Goal: Task Accomplishment & Management: Use online tool/utility

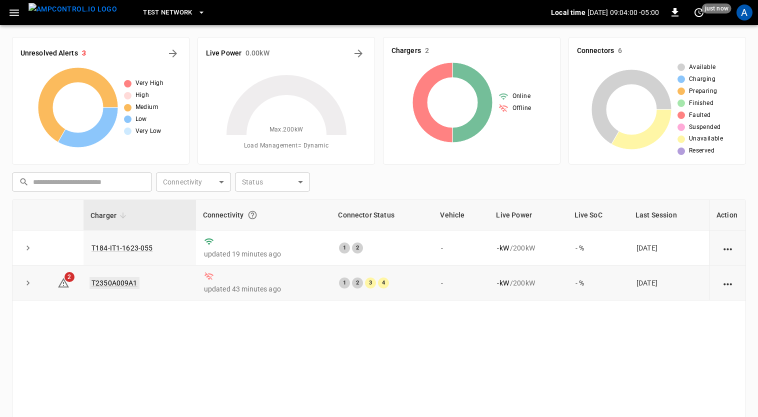
click at [120, 278] on link "T2350A009A1" at bounding box center [115, 283] width 50 height 12
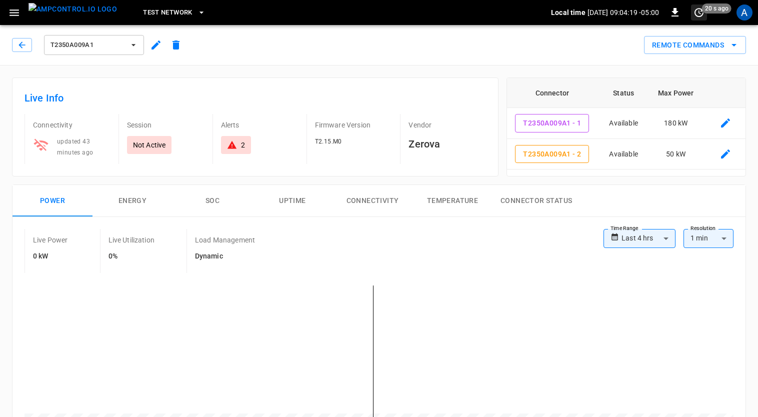
click at [702, 14] on icon "set refresh interval" at bounding box center [699, 13] width 12 height 12
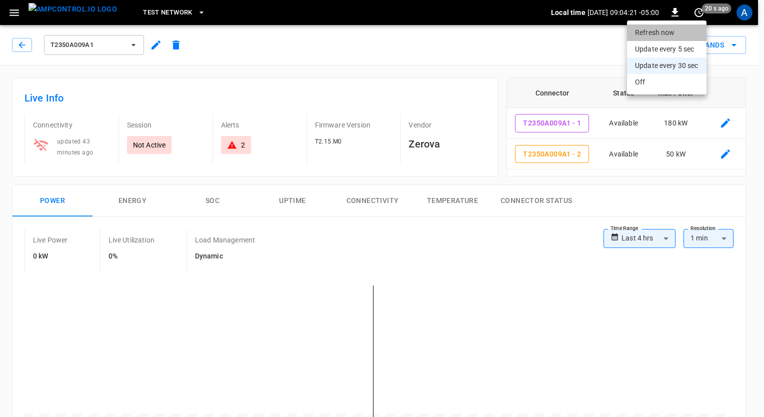
click at [670, 39] on li "Refresh now" at bounding box center [667, 33] width 80 height 17
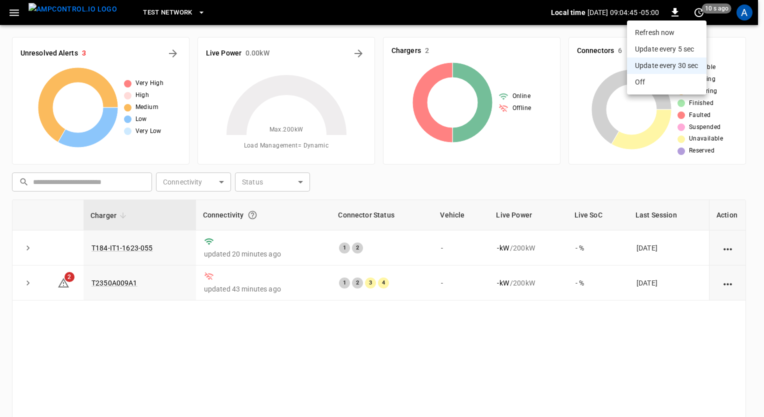
click at [251, 217] on div at bounding box center [382, 208] width 764 height 417
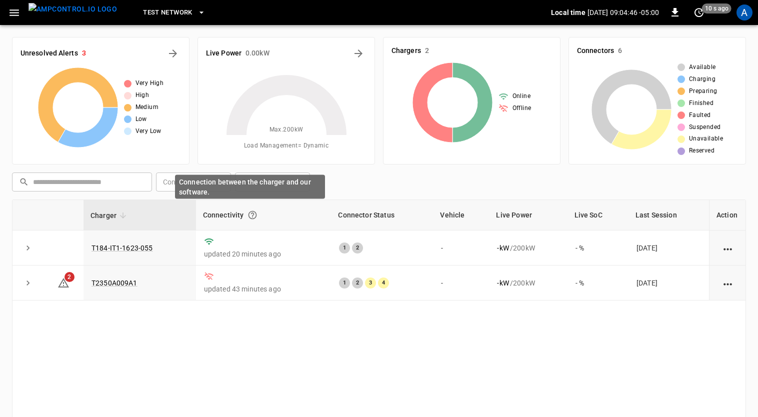
click at [251, 217] on icon "Connection between the charger and our software." at bounding box center [253, 215] width 10 height 10
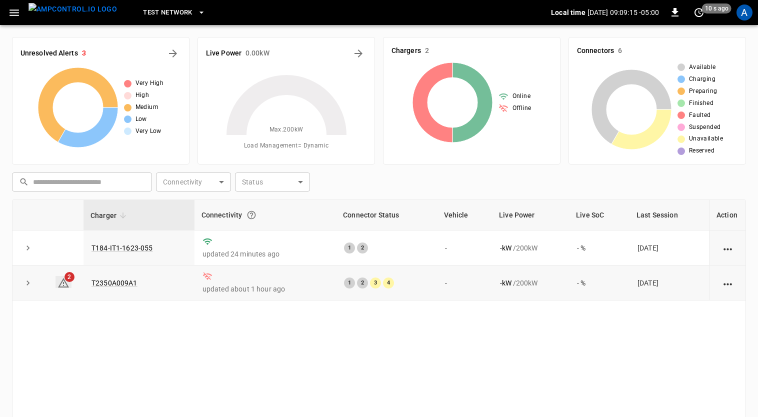
click at [65, 284] on icon at bounding box center [64, 283] width 12 height 12
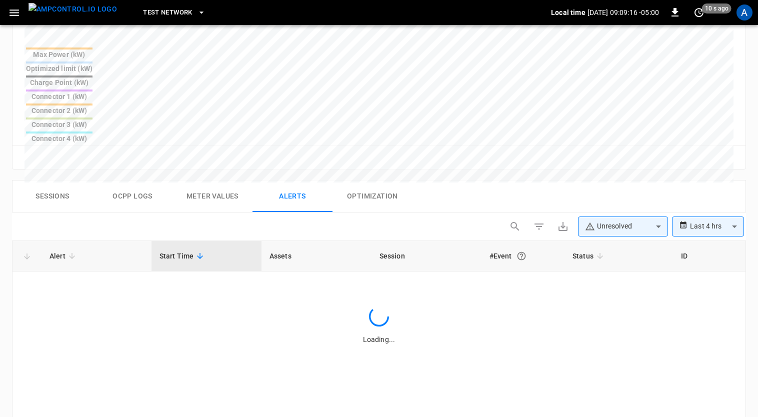
scroll to position [476, 0]
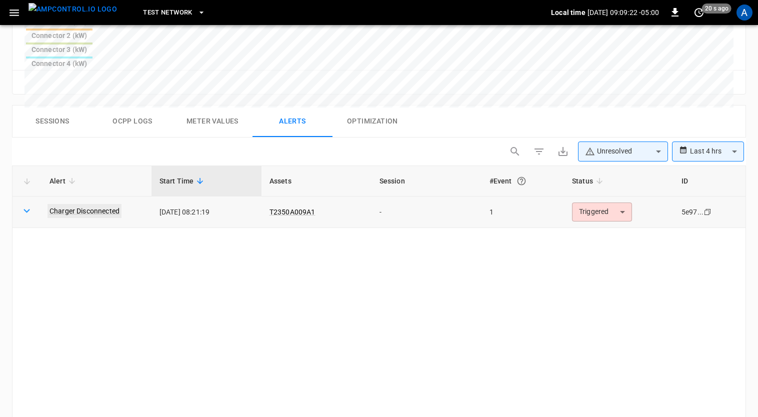
click at [106, 204] on link "Charger Disconnected" at bounding box center [85, 211] width 74 height 14
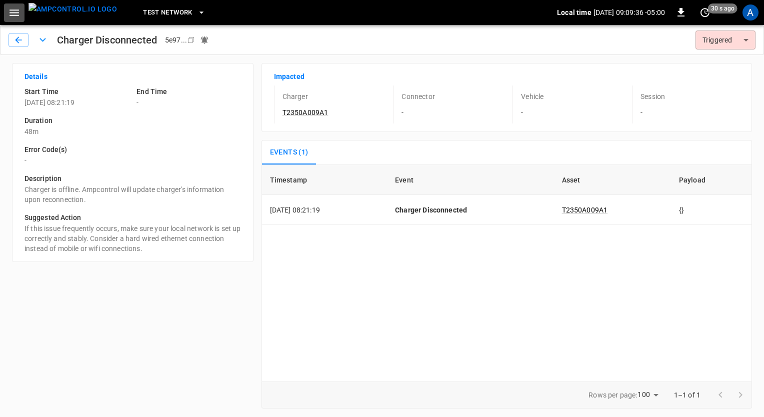
click at [14, 10] on icon "button" at bounding box center [15, 13] width 10 height 7
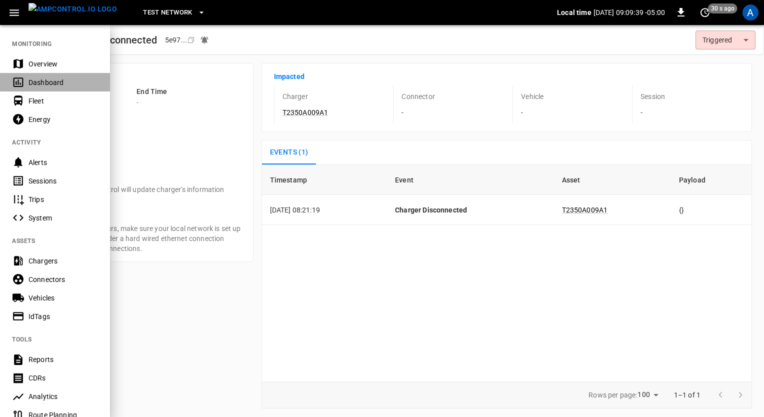
click at [59, 83] on div "Dashboard" at bounding box center [64, 83] width 70 height 10
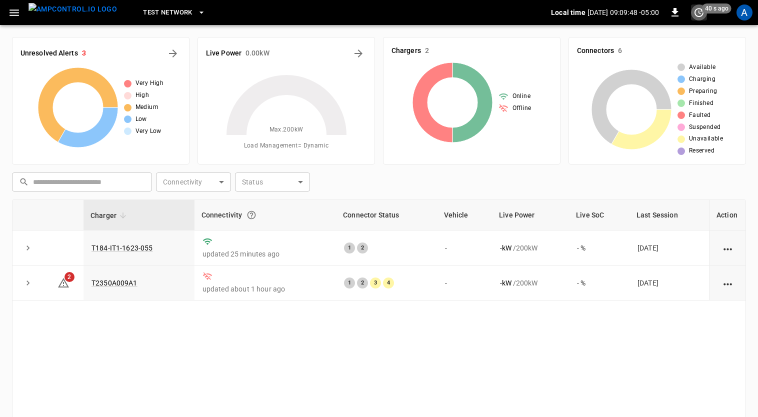
click at [700, 17] on icon "set refresh interval" at bounding box center [699, 12] width 9 height 9
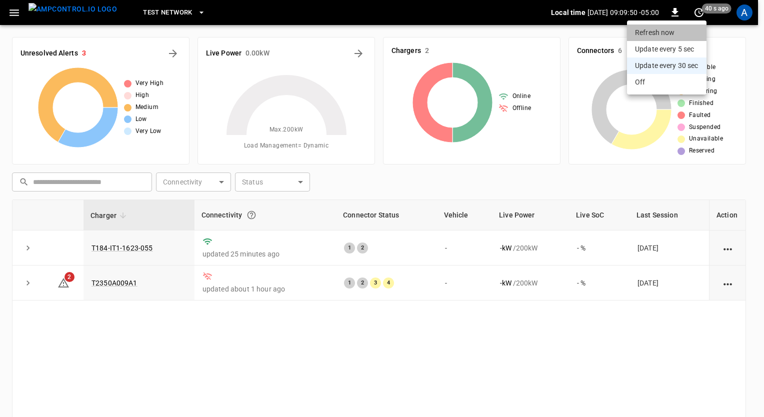
click at [690, 31] on li "Refresh now" at bounding box center [667, 33] width 80 height 17
click at [683, 49] on li "Update every 5 sec" at bounding box center [667, 49] width 80 height 17
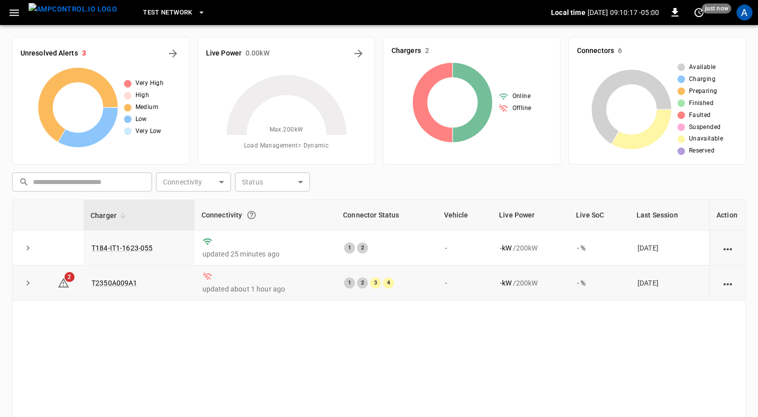
click at [207, 276] on icon at bounding box center [208, 277] width 10 height 10
click at [197, 14] on icon "button" at bounding box center [202, 13] width 10 height 10
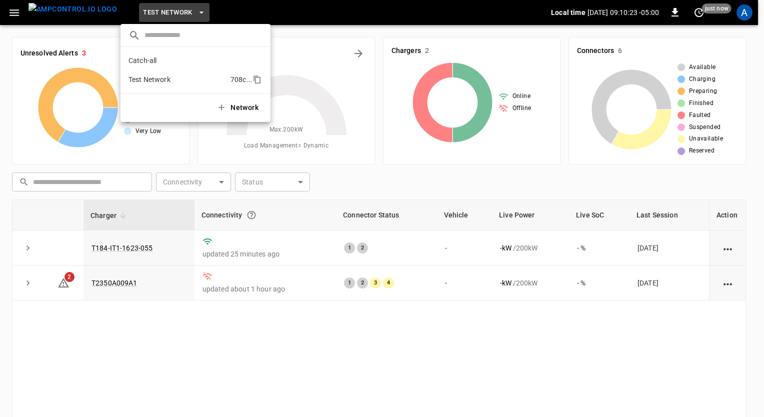
click at [176, 84] on p "Test Network" at bounding box center [178, 80] width 98 height 10
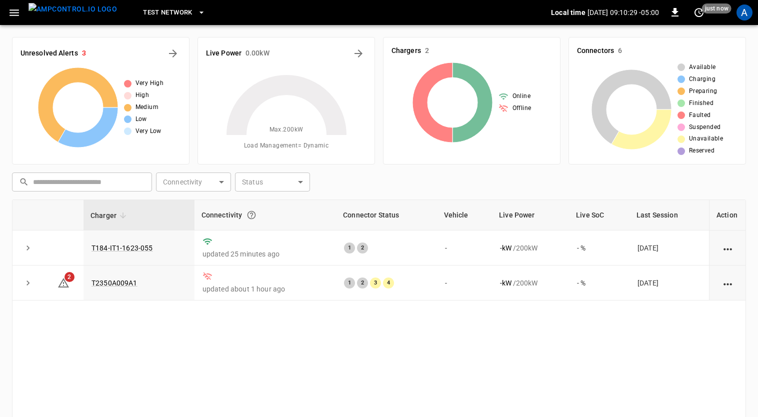
click at [161, 330] on div "Charger Connectivity Connector Status Vehicle Live Power Live SoC Last Session …" at bounding box center [379, 346] width 734 height 292
click at [20, 15] on icon "button" at bounding box center [14, 13] width 13 height 13
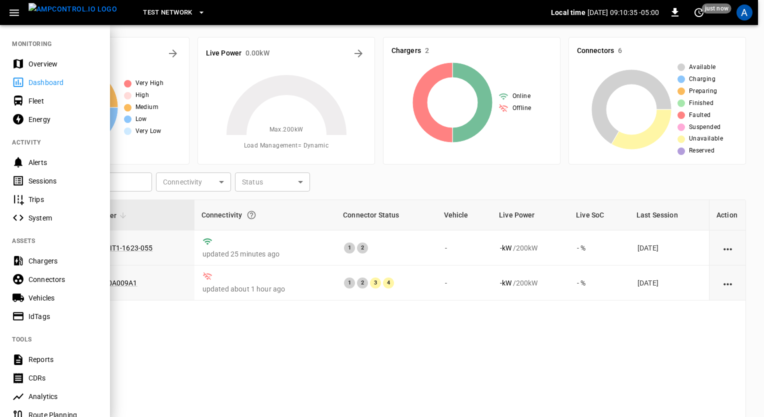
click at [159, 347] on div at bounding box center [382, 208] width 764 height 417
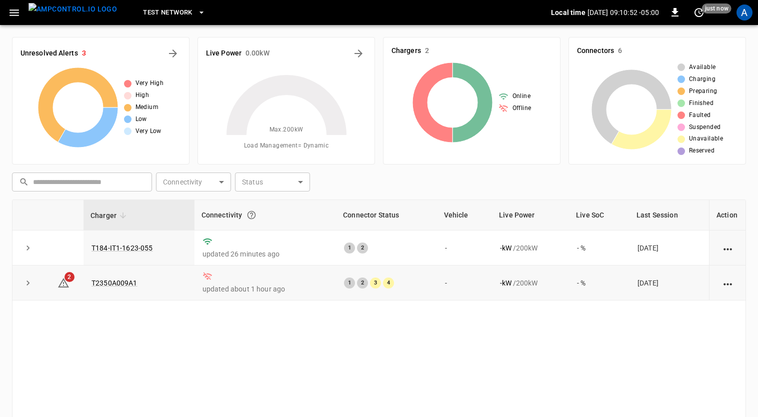
click at [727, 278] on icon "action cell options" at bounding box center [728, 284] width 13 height 13
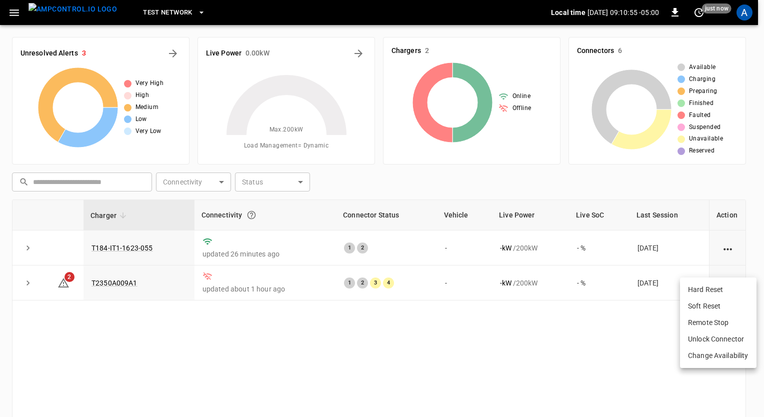
click at [598, 337] on div at bounding box center [382, 208] width 764 height 417
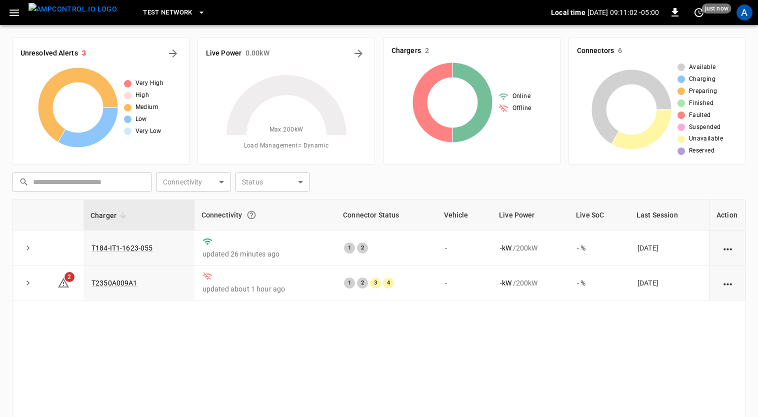
click at [219, 362] on div "Charger Connectivity Connector Status Vehicle Live Power Live SoC Last Session …" at bounding box center [379, 346] width 734 height 292
click at [120, 282] on link "T2350A009A1" at bounding box center [115, 283] width 50 height 12
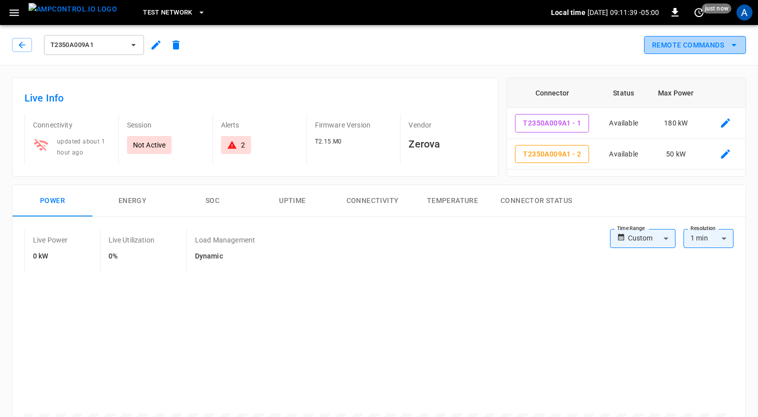
click at [734, 46] on icon "remote commands options" at bounding box center [734, 45] width 5 height 3
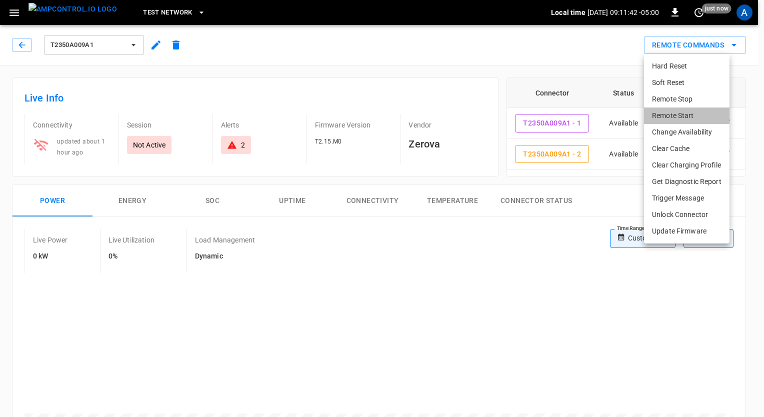
click at [692, 115] on li "Remote Start" at bounding box center [687, 116] width 86 height 17
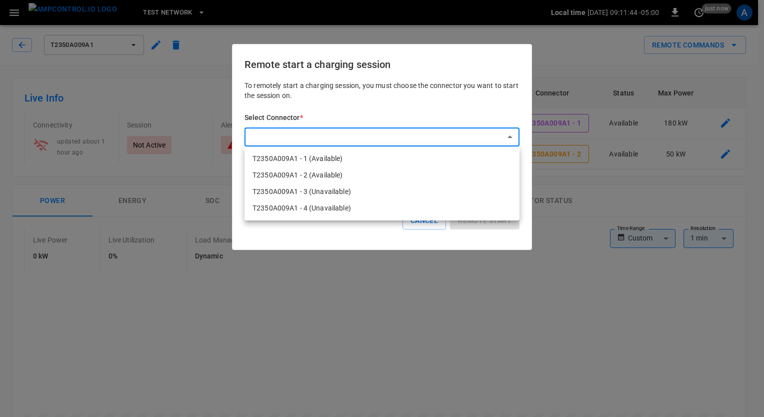
click at [408, 157] on li "T2350A009A1 - 1 (Available)" at bounding box center [382, 159] width 275 height 17
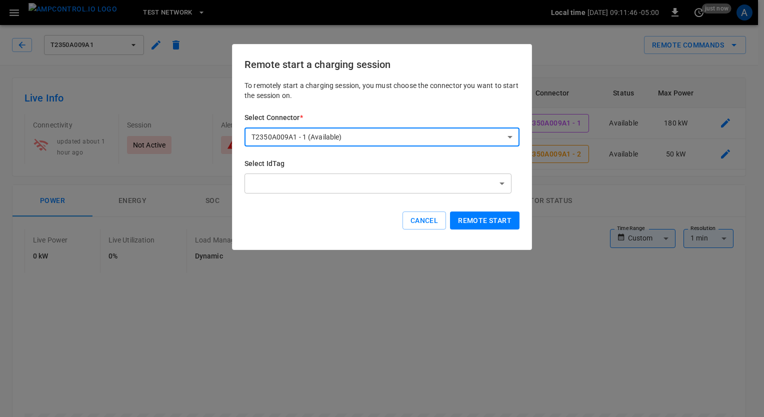
type input "**********"
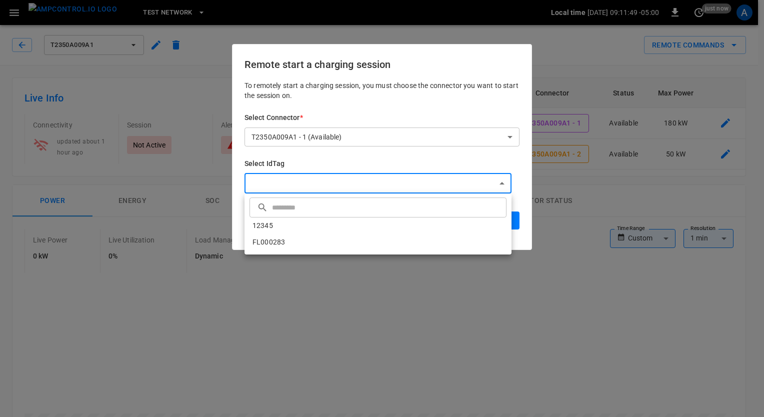
click at [326, 241] on li "FL000283" at bounding box center [378, 242] width 267 height 17
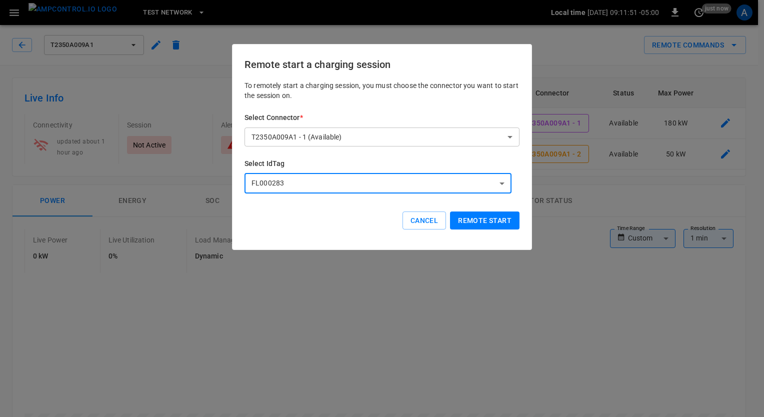
type input "********"
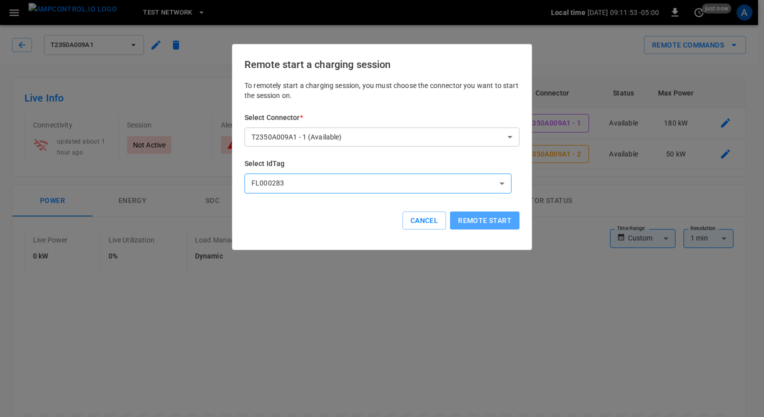
click at [477, 219] on button "Remote start" at bounding box center [485, 221] width 70 height 19
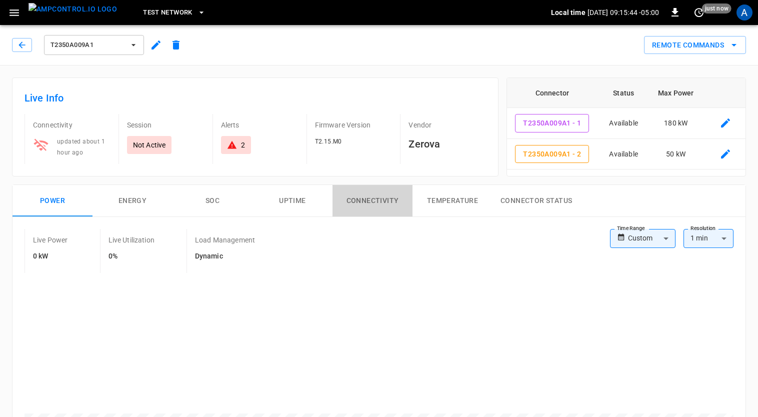
click at [376, 199] on button "Connectivity" at bounding box center [373, 201] width 80 height 32
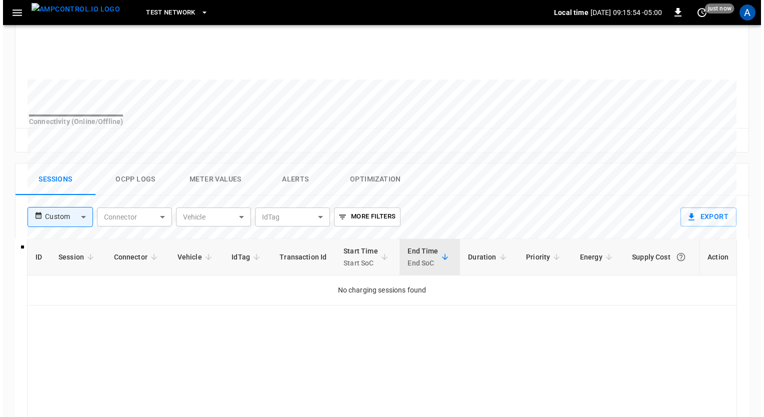
scroll to position [334, 0]
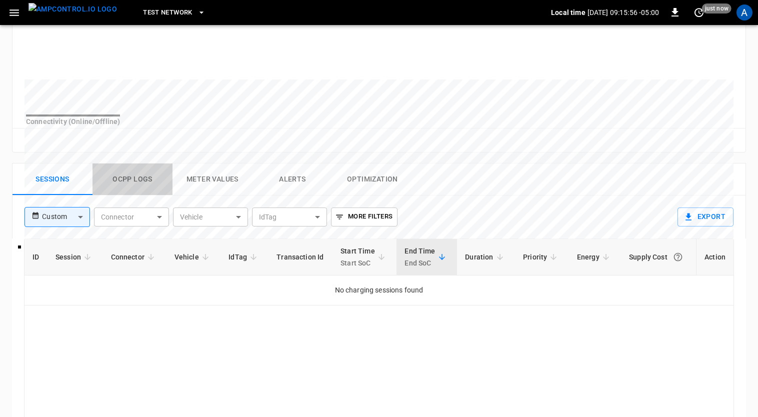
click at [126, 181] on button "Ocpp logs" at bounding box center [133, 180] width 80 height 32
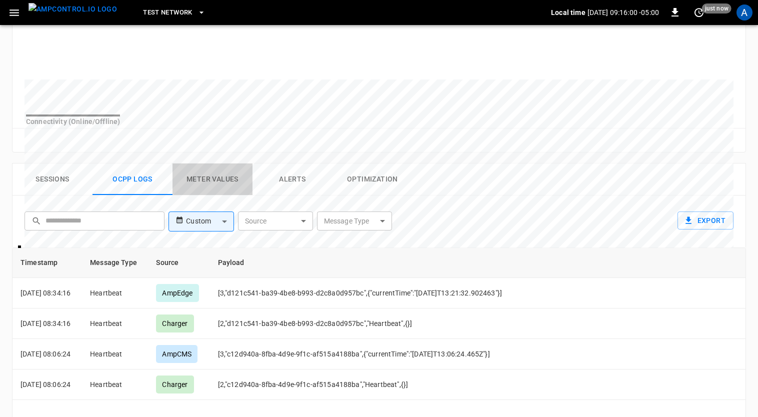
click at [204, 177] on button "Meter Values" at bounding box center [213, 180] width 80 height 32
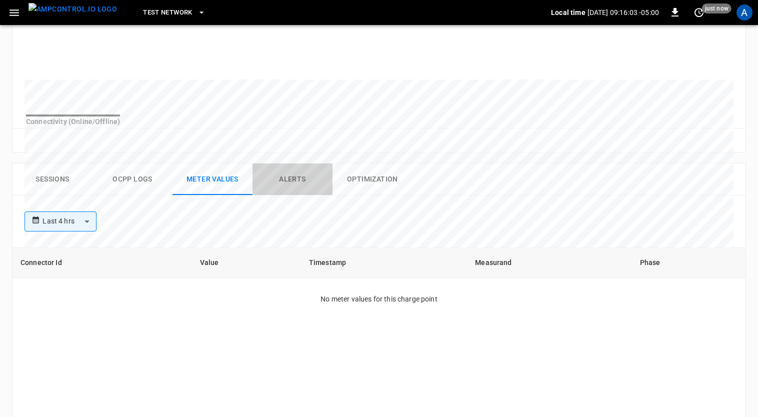
click at [286, 187] on button "Alerts" at bounding box center [293, 180] width 80 height 32
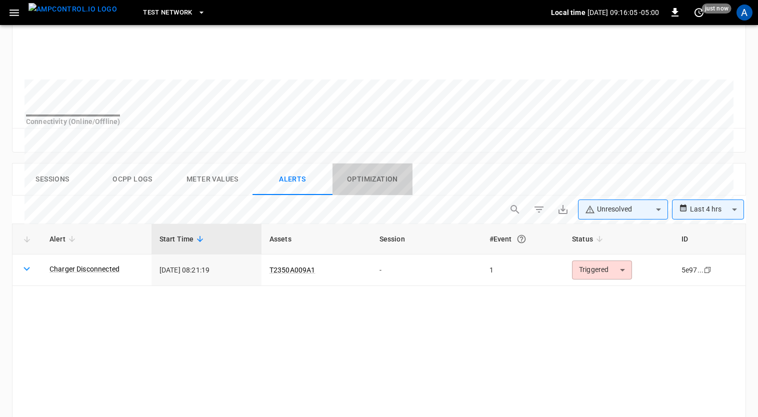
click at [362, 190] on button "Optimization" at bounding box center [373, 180] width 80 height 32
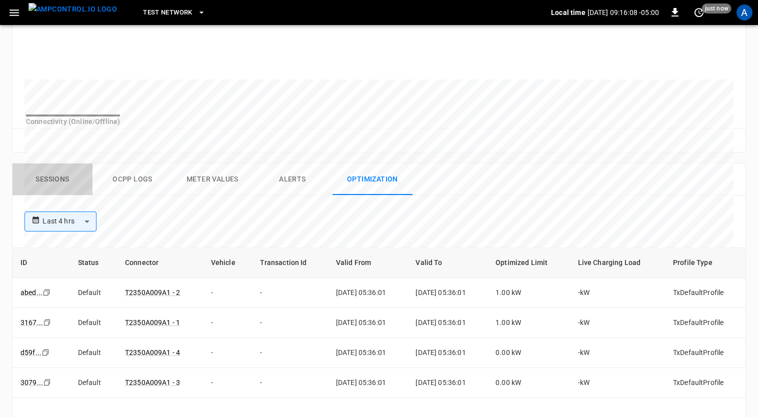
click at [48, 190] on button "Sessions" at bounding box center [53, 180] width 80 height 32
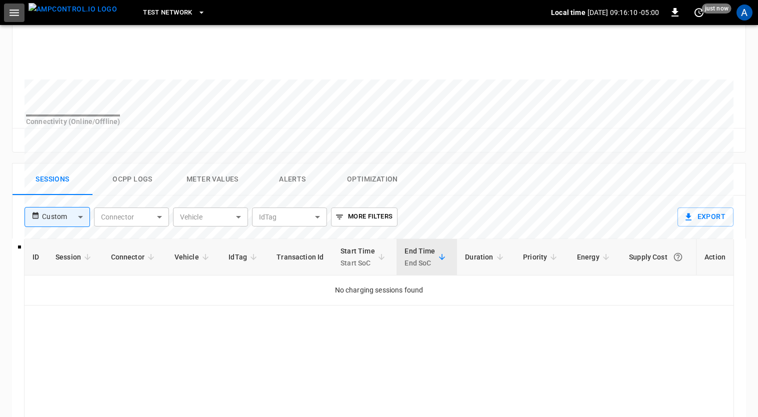
click at [14, 11] on icon "button" at bounding box center [14, 13] width 13 height 13
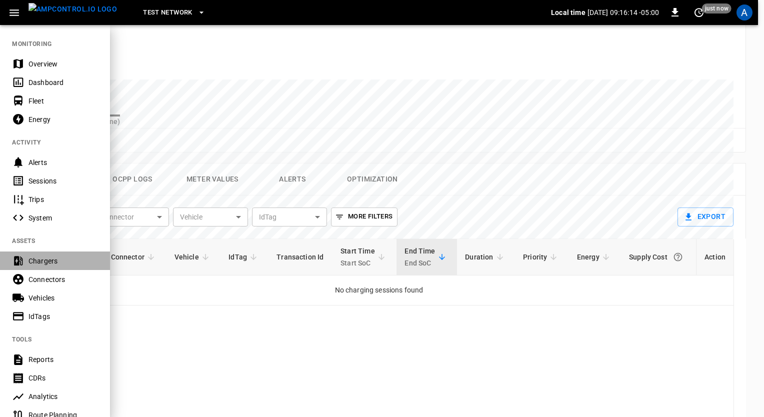
click at [43, 262] on div "Chargers" at bounding box center [64, 261] width 70 height 10
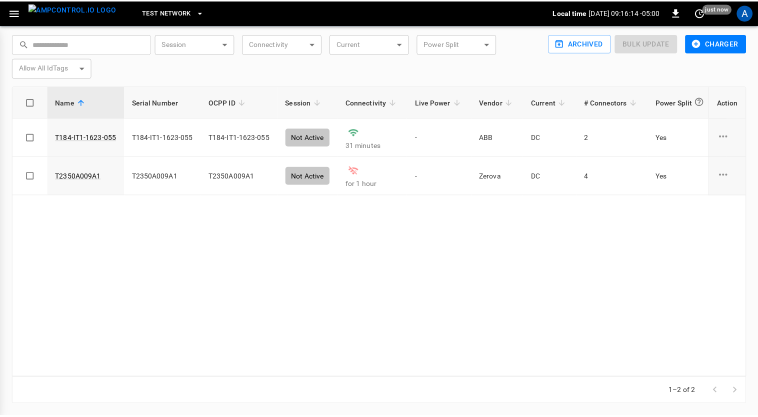
scroll to position [31, 0]
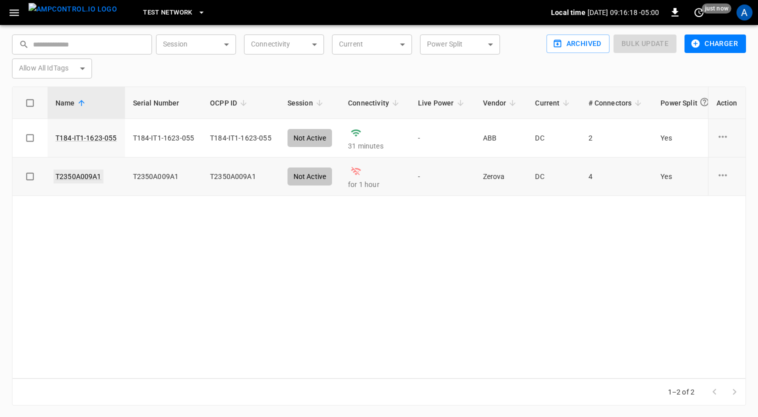
click at [77, 178] on link "T2350A009A1" at bounding box center [79, 177] width 50 height 14
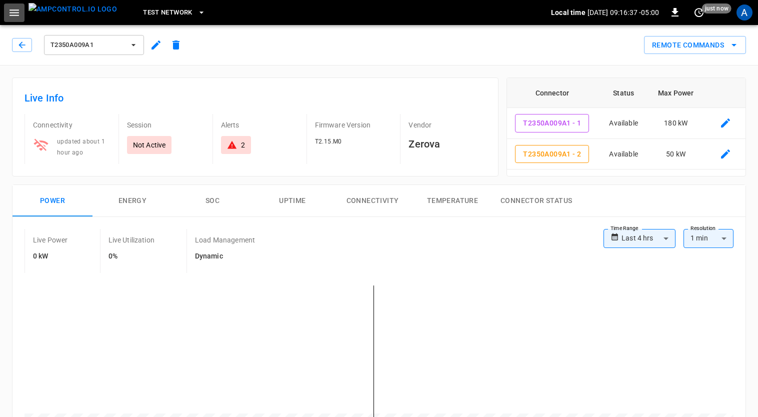
click at [16, 13] on icon "button" at bounding box center [15, 13] width 10 height 7
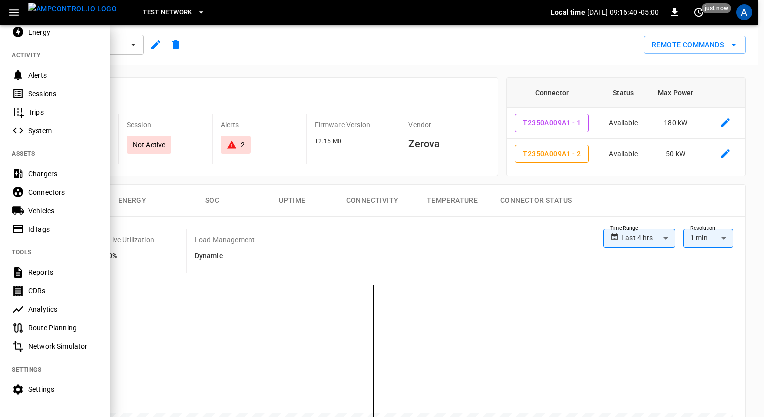
scroll to position [88, 0]
click at [71, 343] on div "Network Simulator" at bounding box center [64, 346] width 70 height 10
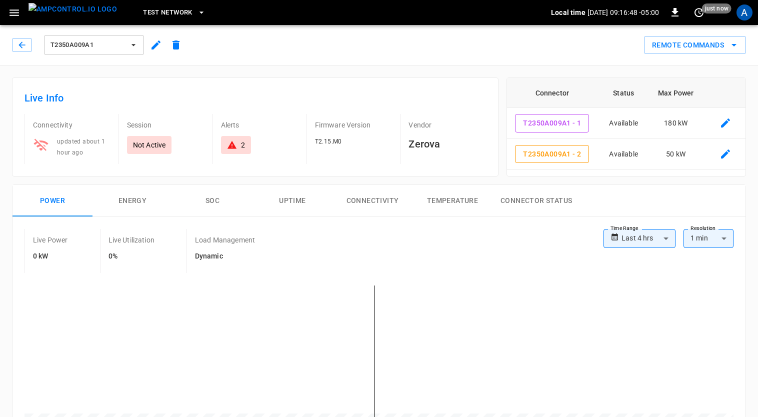
click at [10, 15] on icon "button" at bounding box center [15, 13] width 10 height 7
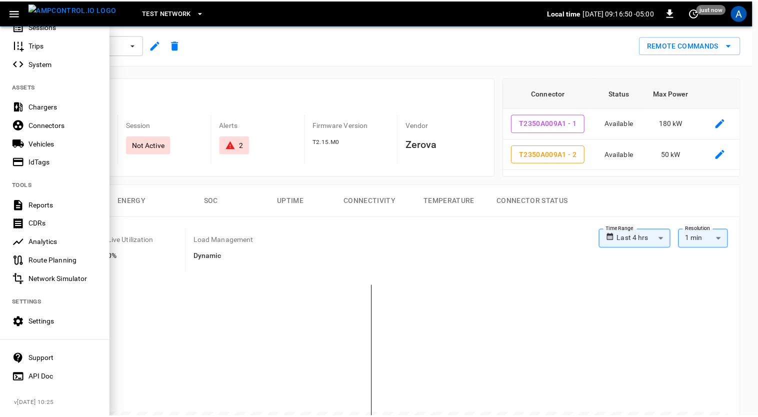
scroll to position [160, 0]
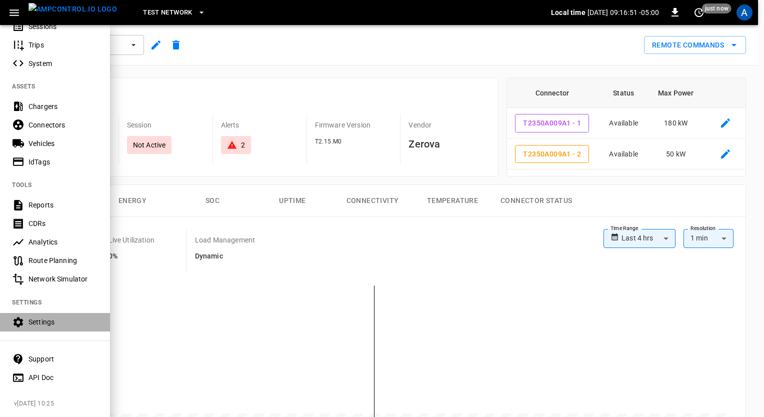
click at [38, 317] on div "Settings" at bounding box center [64, 322] width 70 height 10
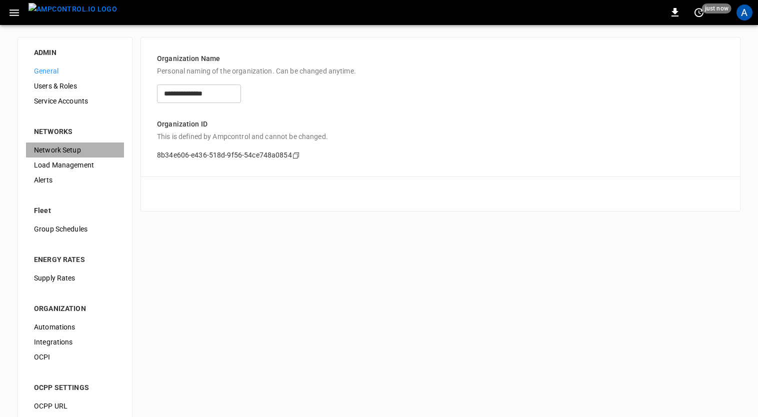
click at [66, 154] on span "Network Setup" at bounding box center [75, 150] width 82 height 11
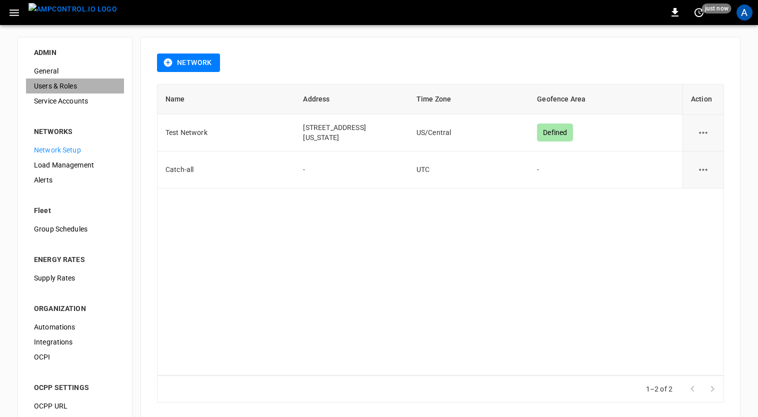
click at [70, 85] on span "Users & Roles" at bounding box center [75, 86] width 82 height 11
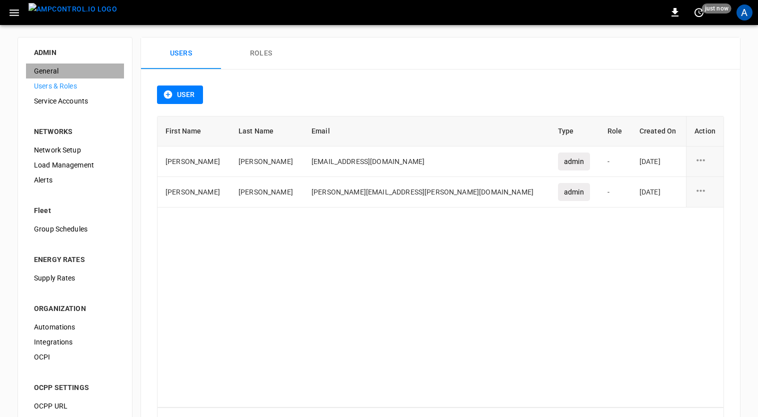
click at [45, 72] on span "General" at bounding box center [75, 71] width 82 height 11
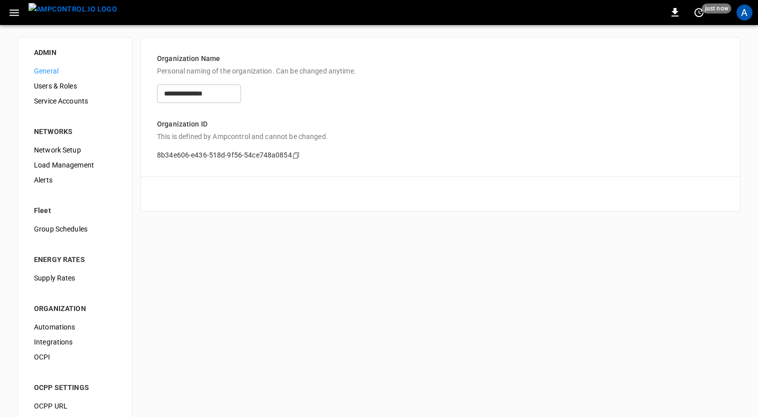
click at [56, 88] on span "Users & Roles" at bounding box center [75, 86] width 82 height 11
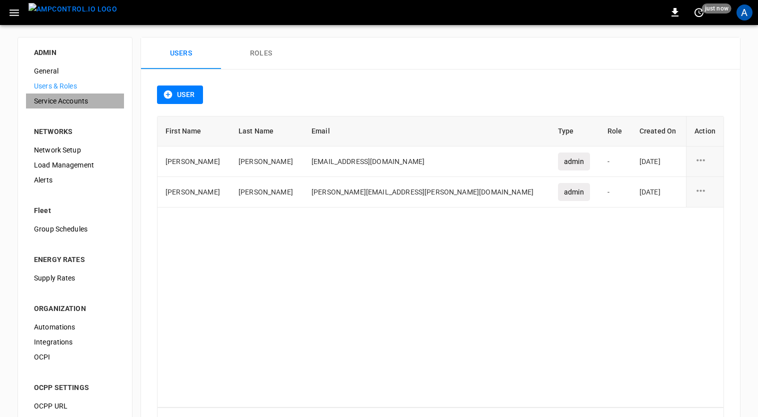
click at [66, 99] on span "Service Accounts" at bounding box center [75, 101] width 82 height 11
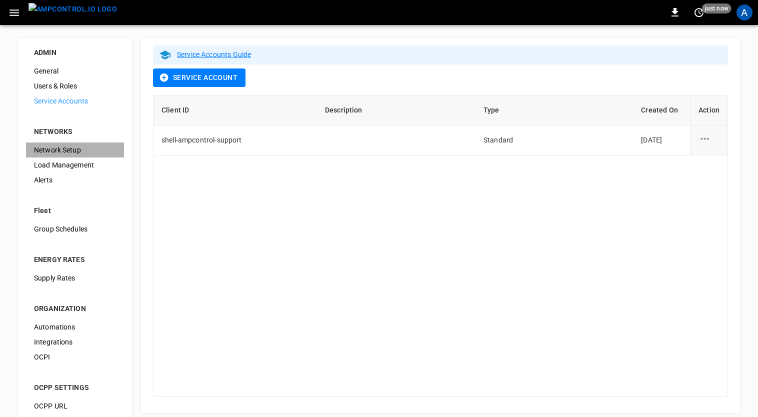
click at [61, 148] on span "Network Setup" at bounding box center [75, 150] width 82 height 11
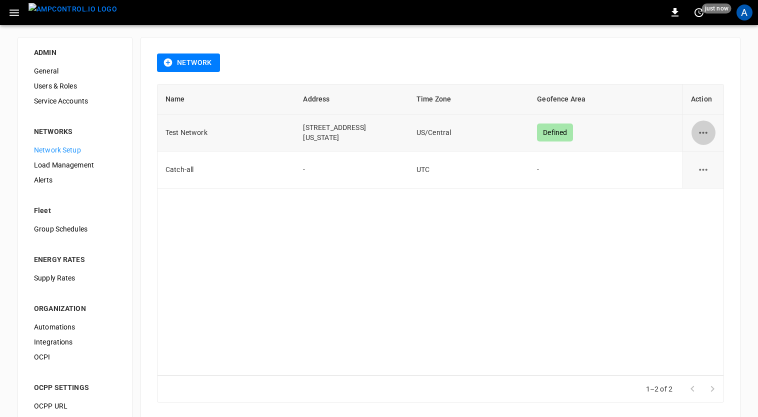
click at [701, 127] on icon "network options" at bounding box center [703, 133] width 13 height 13
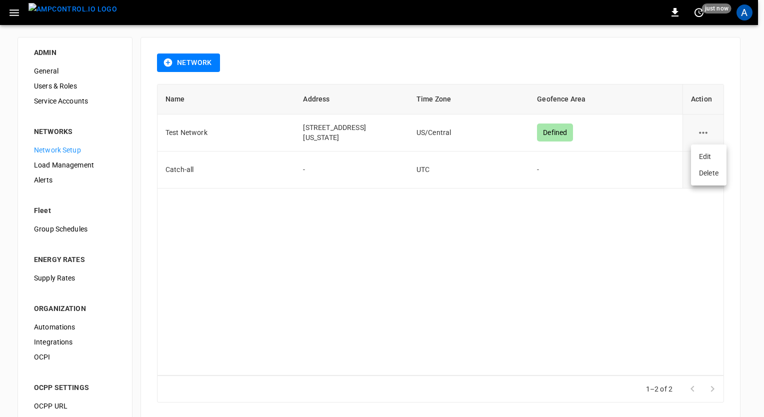
click at [311, 128] on div at bounding box center [382, 208] width 764 height 417
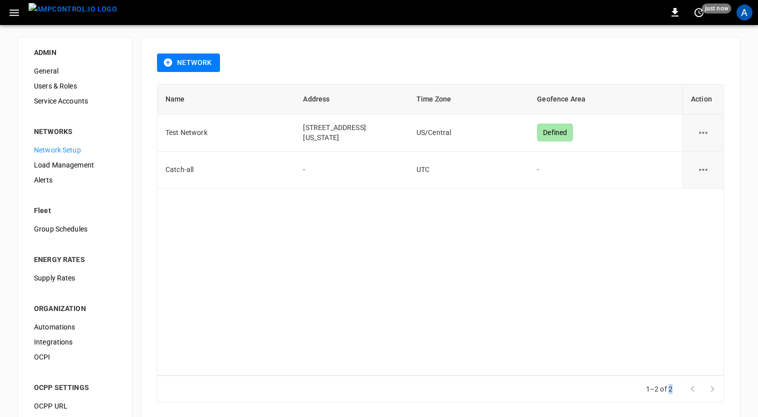
click at [311, 128] on body "0 just now A ADMIN General Users & Roles Service Accounts NETWORKS Network Setu…" at bounding box center [379, 224] width 758 height 449
click at [62, 164] on span "Load Management" at bounding box center [75, 165] width 82 height 11
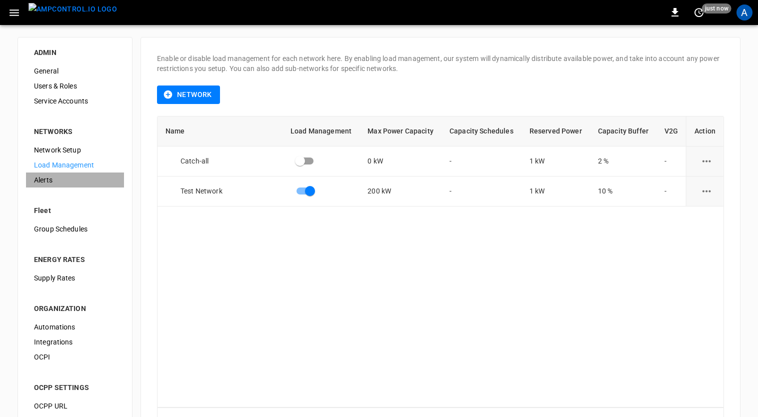
click at [58, 183] on span "Alerts" at bounding box center [75, 180] width 82 height 11
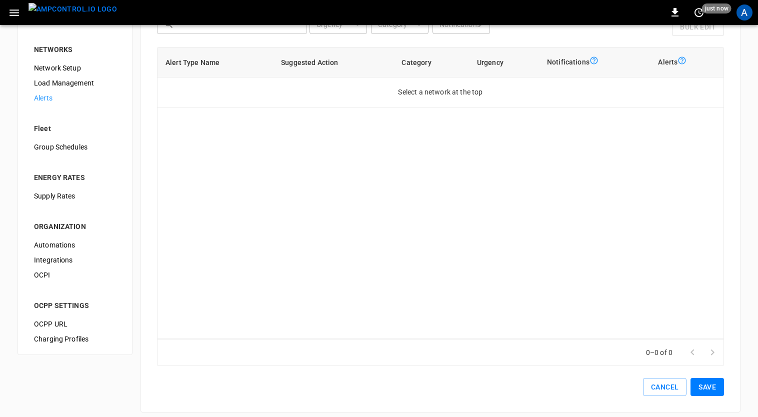
scroll to position [89, 0]
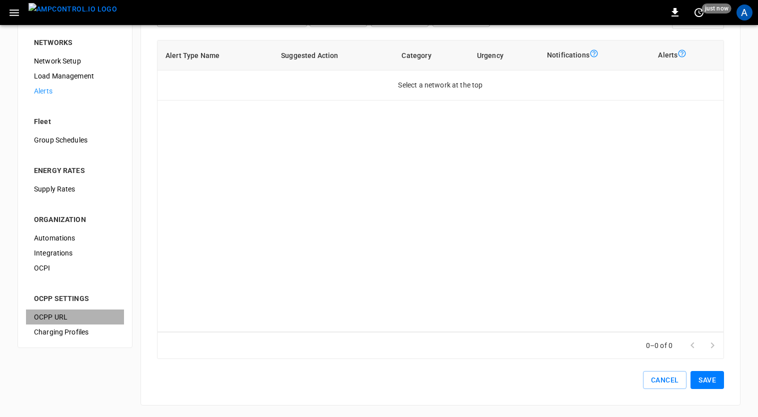
click at [59, 319] on span "OCPP URL" at bounding box center [75, 317] width 82 height 11
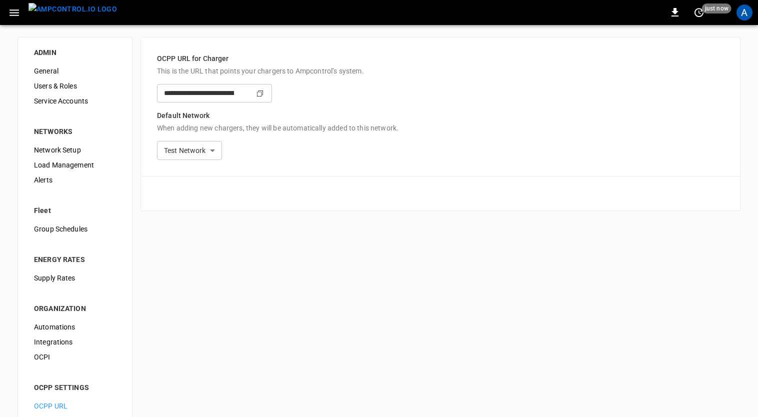
type input "**********"
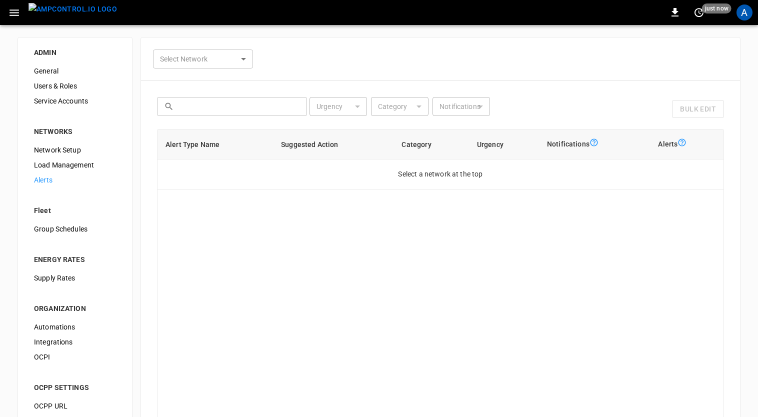
scroll to position [89, 0]
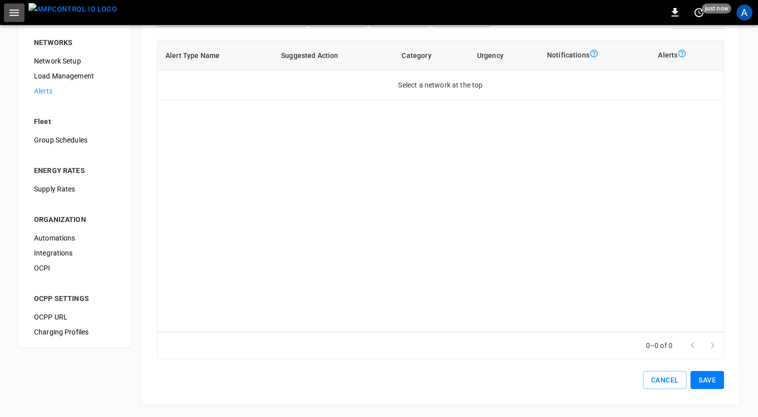
click at [7, 12] on button "button" at bounding box center [14, 13] width 21 height 19
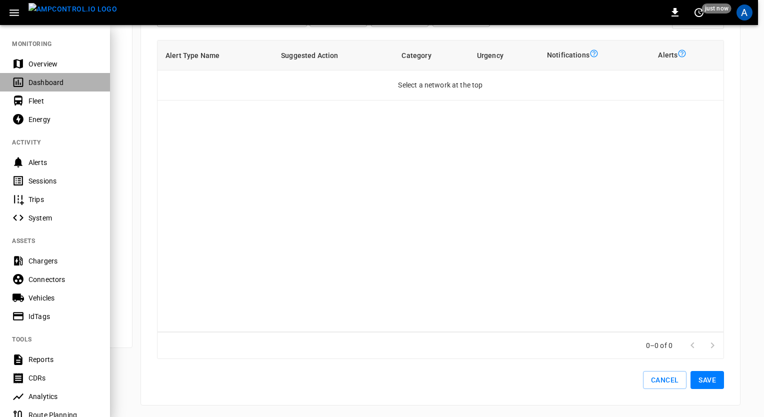
click at [46, 85] on div "Dashboard" at bounding box center [64, 83] width 70 height 10
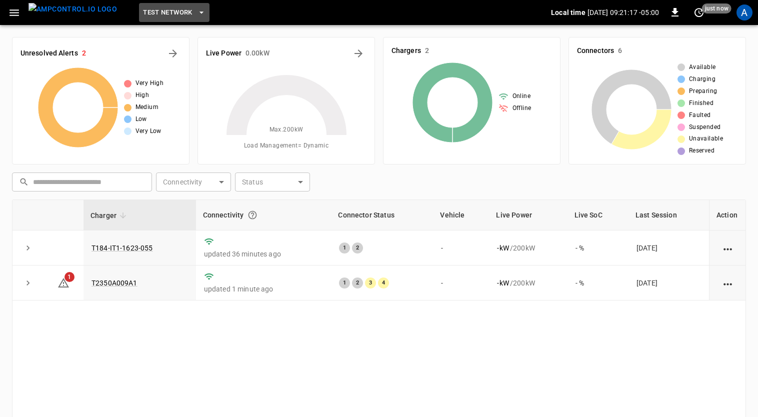
click at [197, 10] on icon "button" at bounding box center [202, 13] width 10 height 10
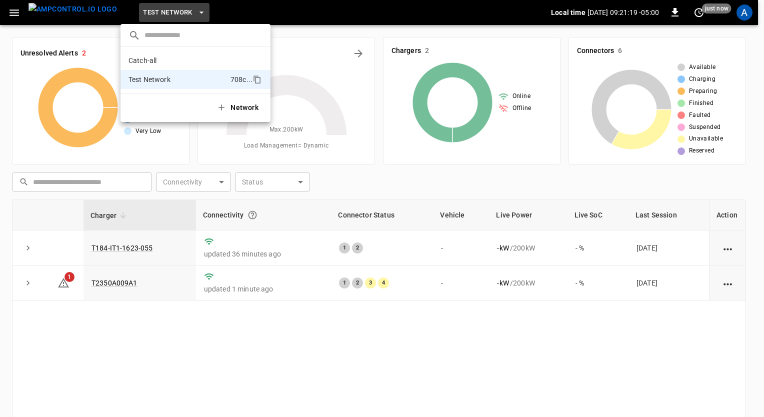
click at [536, 332] on div at bounding box center [382, 208] width 764 height 417
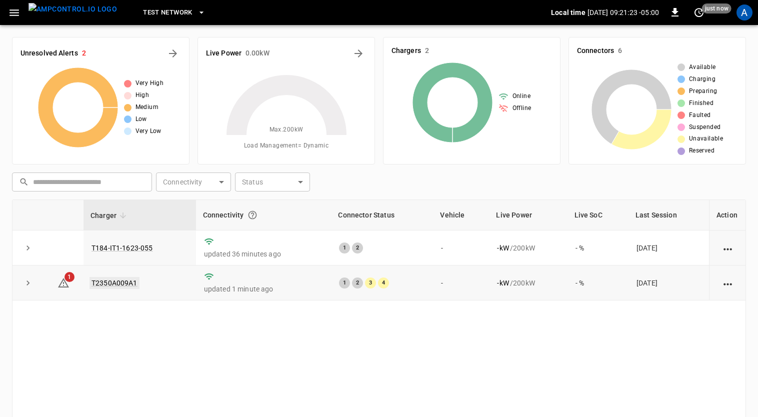
click at [126, 283] on link "T2350A009A1" at bounding box center [115, 283] width 50 height 12
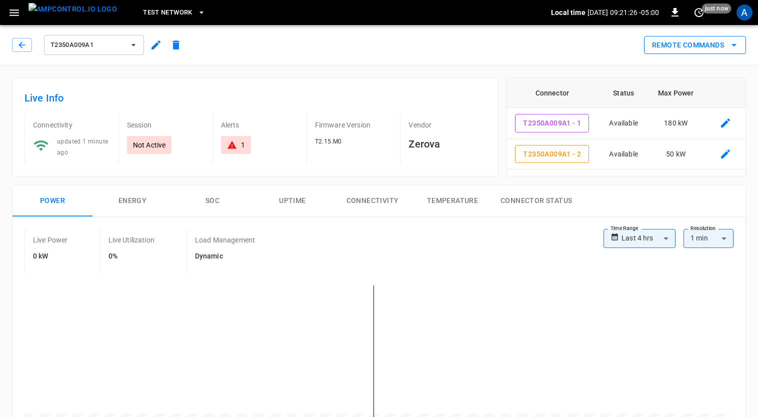
click at [731, 44] on icon "remote commands options" at bounding box center [734, 45] width 12 height 12
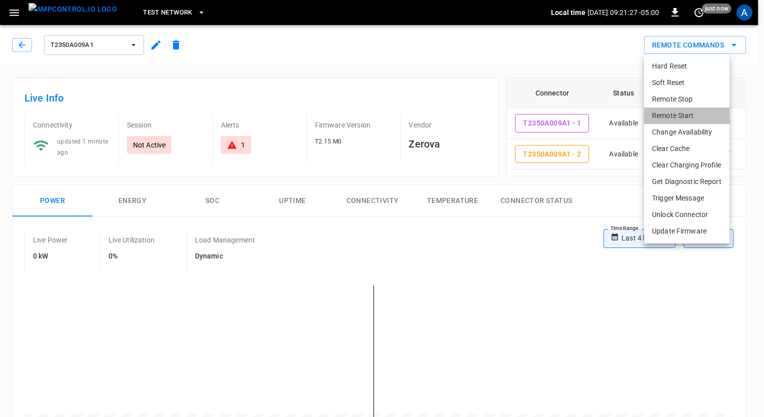
click at [683, 117] on li "Remote Start" at bounding box center [687, 116] width 86 height 17
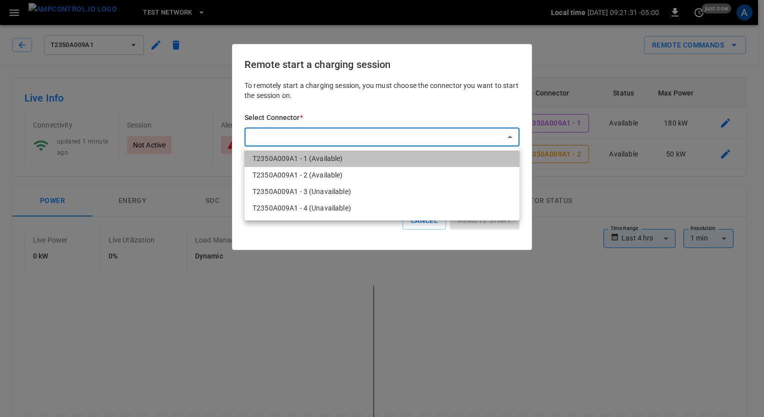
click at [372, 163] on li "T2350A009A1 - 1 (Available)" at bounding box center [382, 159] width 275 height 17
type input "**********"
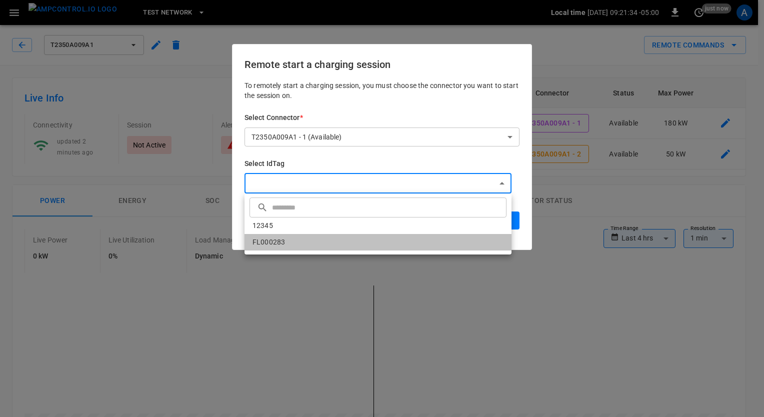
click at [311, 247] on li "FL000283" at bounding box center [378, 242] width 267 height 17
type input "********"
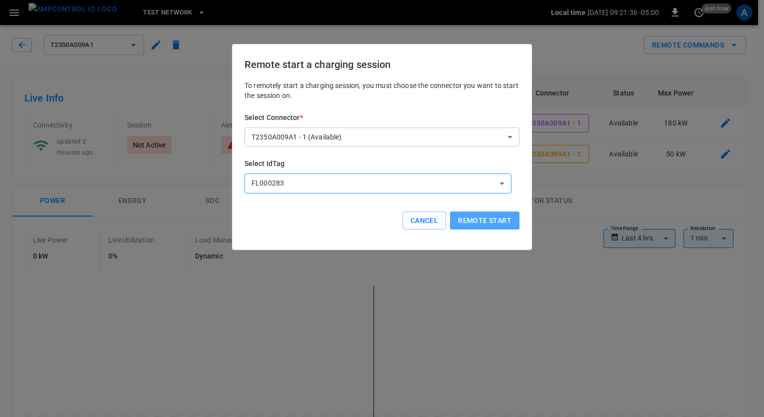
click at [498, 223] on button "Remote start" at bounding box center [485, 221] width 70 height 19
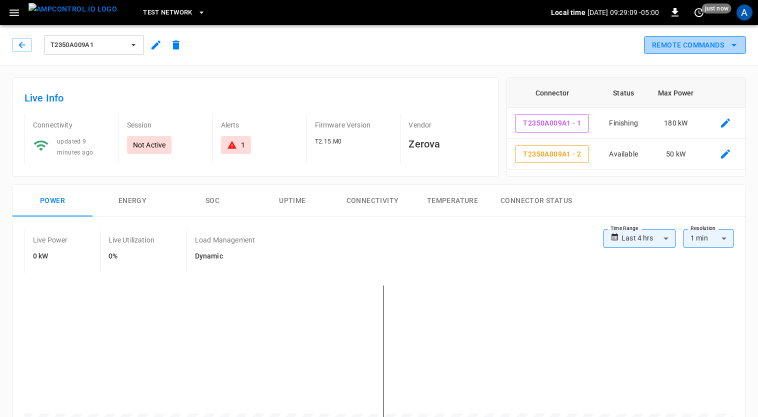
click at [734, 44] on icon "remote commands options" at bounding box center [734, 45] width 12 height 12
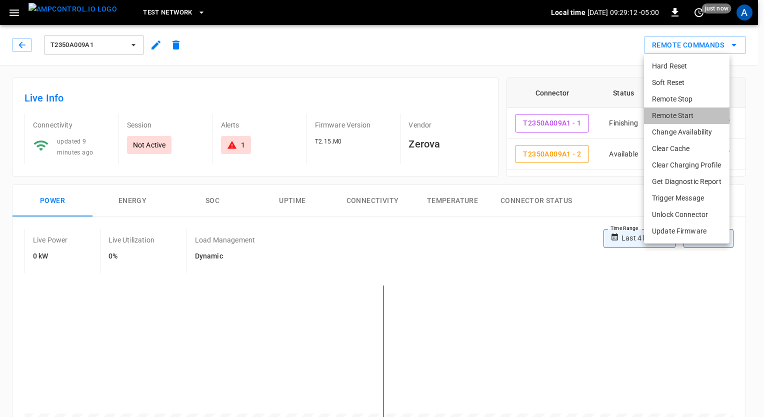
click at [692, 120] on li "Remote Start" at bounding box center [687, 116] width 86 height 17
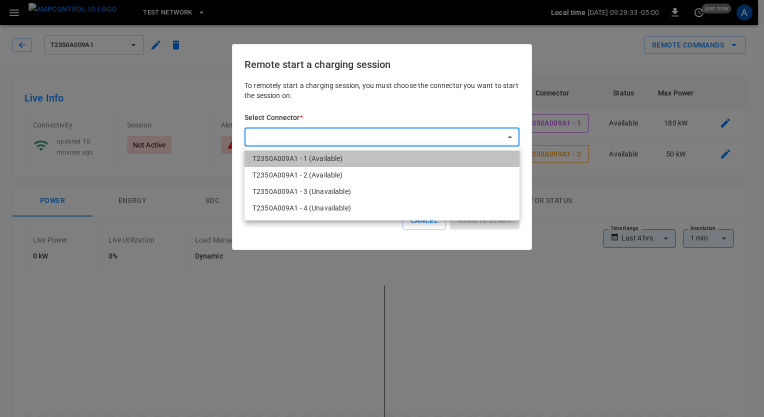
click at [381, 159] on li "T2350A009A1 - 1 (Available)" at bounding box center [382, 159] width 275 height 17
type input "**********"
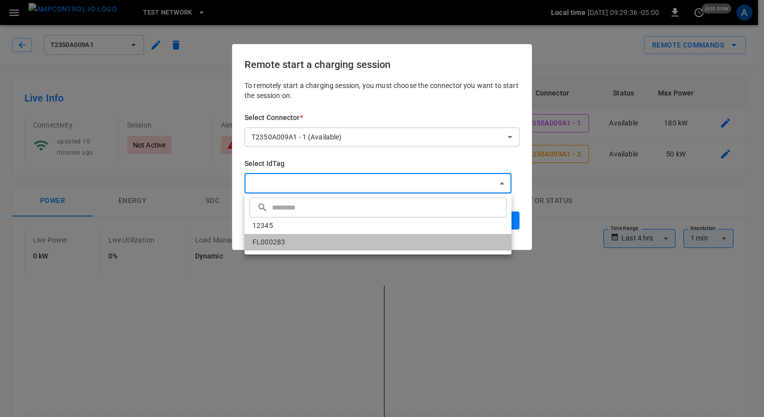
click at [359, 241] on li "FL000283" at bounding box center [378, 242] width 267 height 17
type input "********"
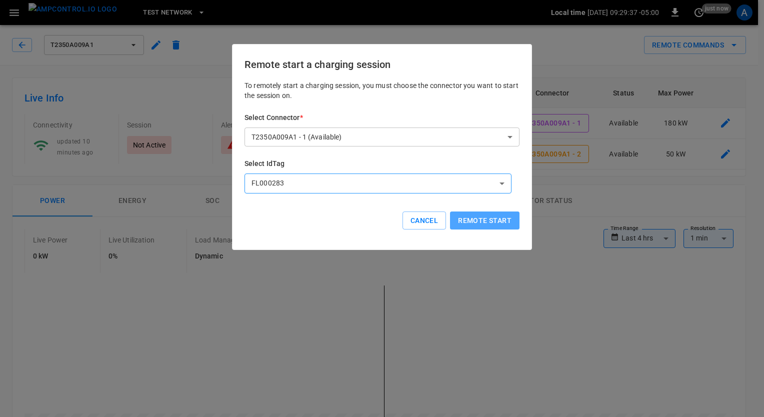
click at [484, 225] on button "Remote start" at bounding box center [485, 221] width 70 height 19
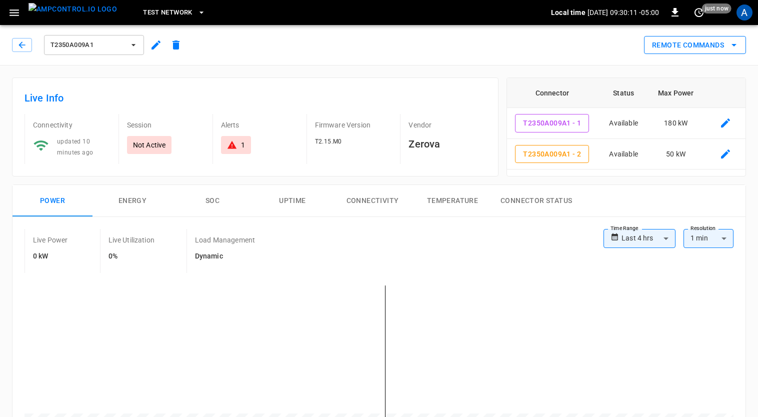
click at [735, 45] on icon "remote commands options" at bounding box center [734, 45] width 5 height 3
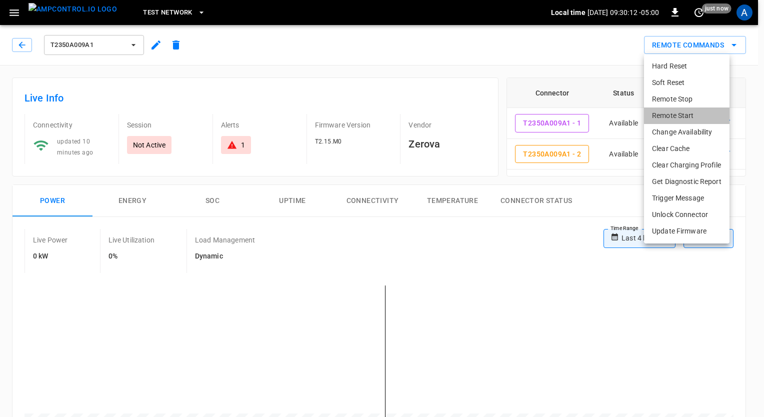
click at [704, 114] on li "Remote Start" at bounding box center [687, 116] width 86 height 17
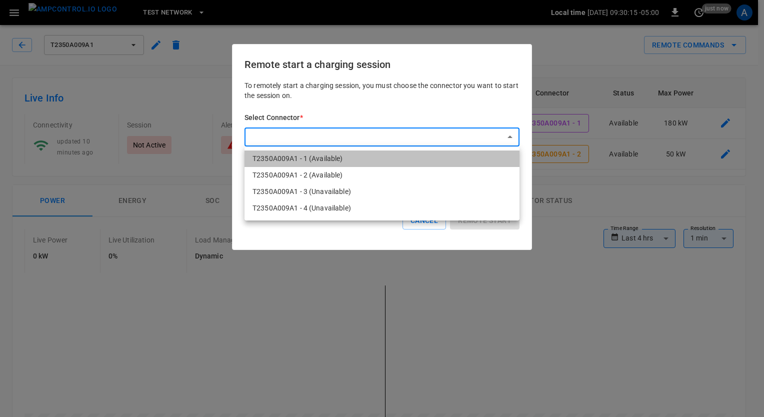
click at [434, 162] on li "T2350A009A1 - 1 (Available)" at bounding box center [382, 159] width 275 height 17
type input "**********"
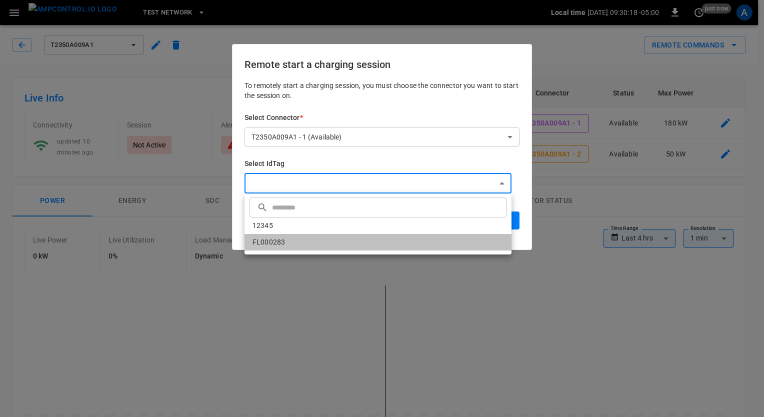
click at [382, 247] on li "FL000283" at bounding box center [378, 242] width 267 height 17
type input "********"
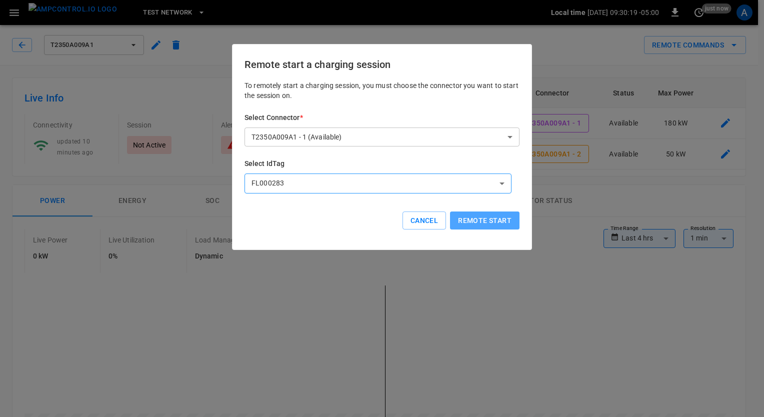
click at [468, 218] on button "Remote start" at bounding box center [485, 221] width 70 height 19
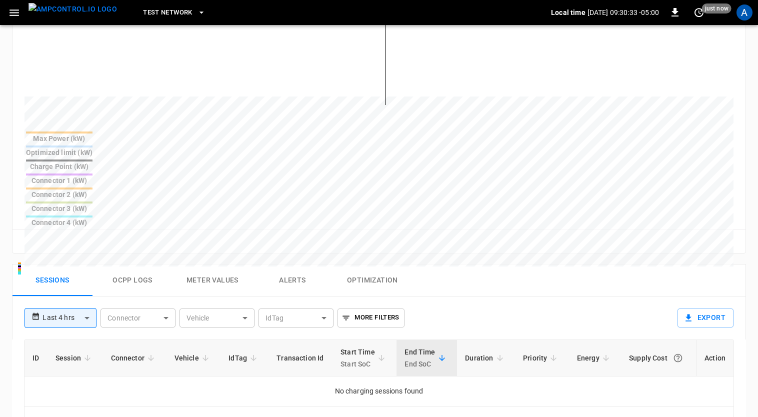
scroll to position [318, 0]
click at [121, 264] on button "Ocpp logs" at bounding box center [133, 280] width 80 height 32
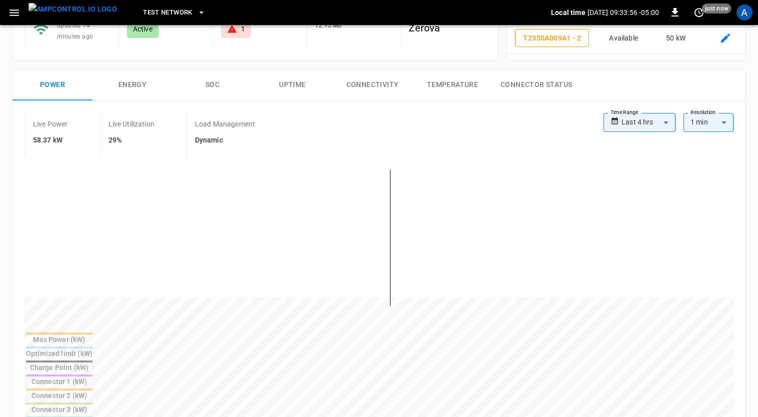
scroll to position [4048, 0]
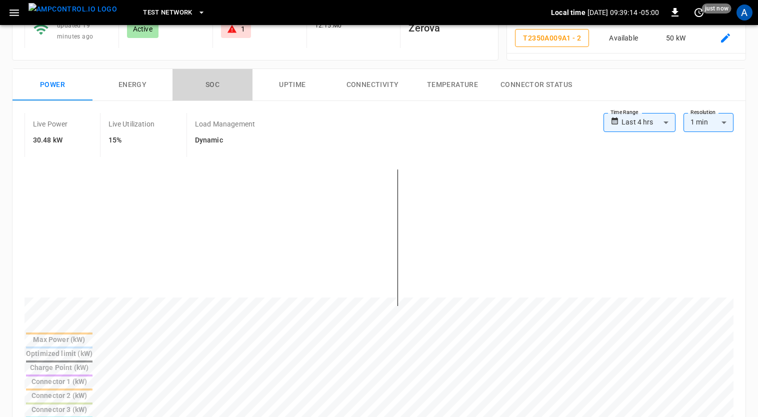
click at [225, 80] on button "SOC" at bounding box center [213, 85] width 80 height 32
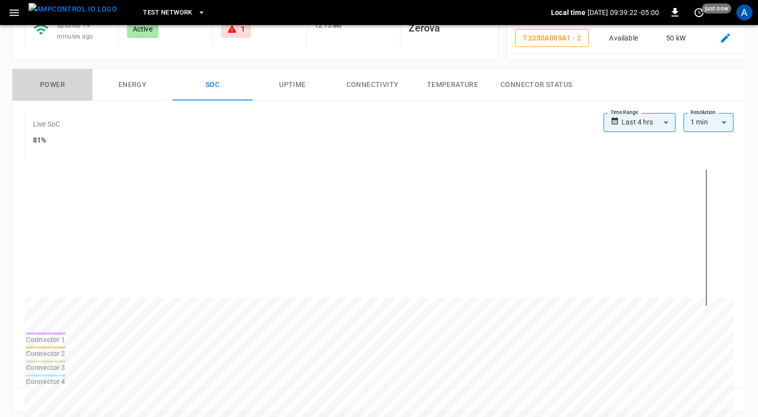
click at [58, 87] on button "Power" at bounding box center [53, 85] width 80 height 32
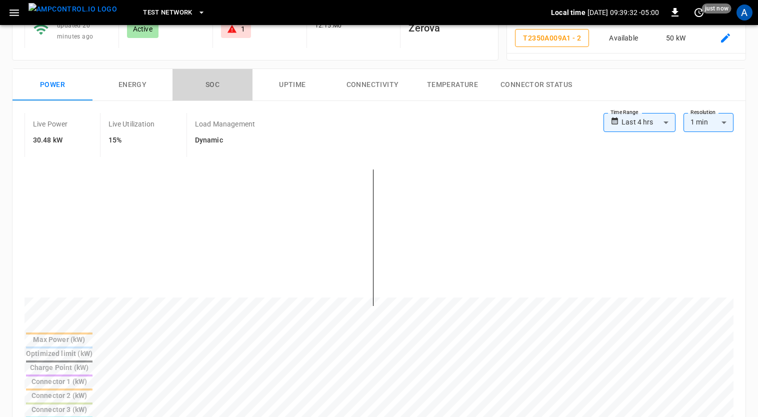
click at [212, 79] on button "SOC" at bounding box center [213, 85] width 80 height 32
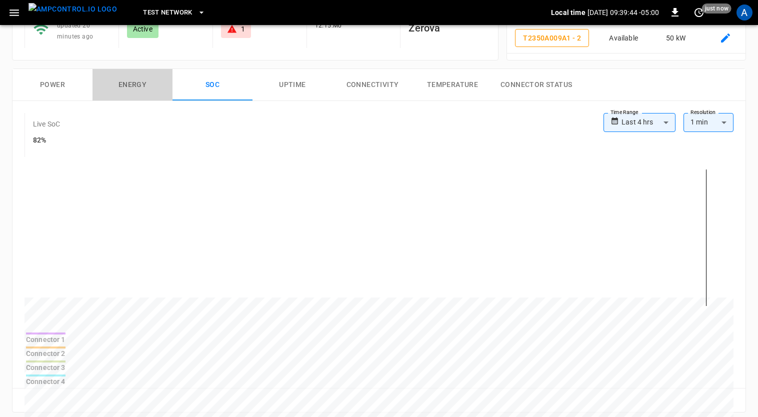
click at [126, 82] on button "Energy" at bounding box center [133, 85] width 80 height 32
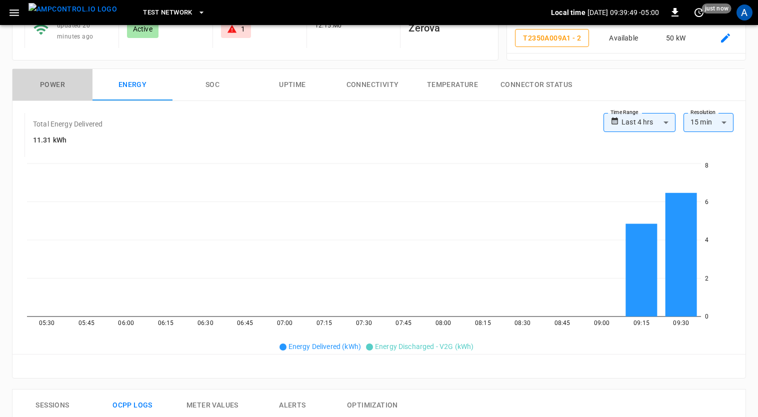
click at [49, 87] on button "Power" at bounding box center [53, 85] width 80 height 32
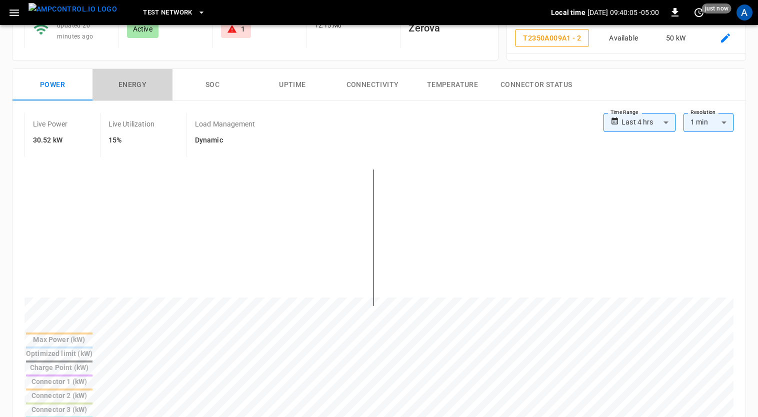
click at [127, 91] on button "Energy" at bounding box center [133, 85] width 80 height 32
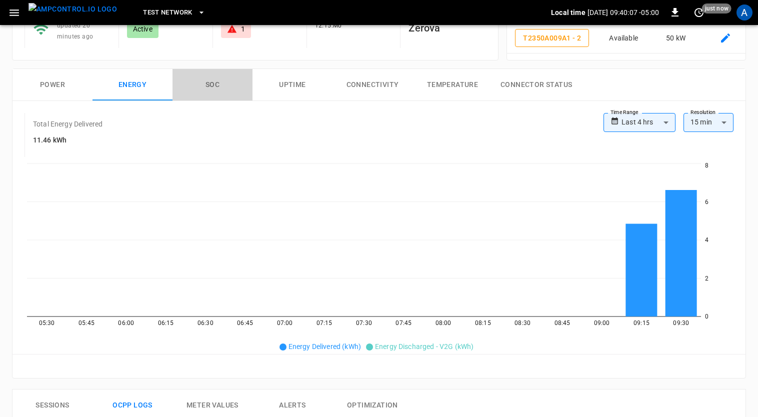
click at [211, 88] on button "SOC" at bounding box center [213, 85] width 80 height 32
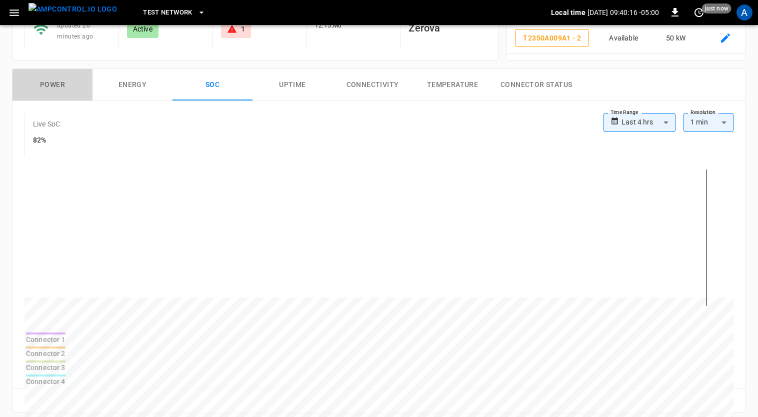
click at [63, 91] on button "Power" at bounding box center [53, 85] width 80 height 32
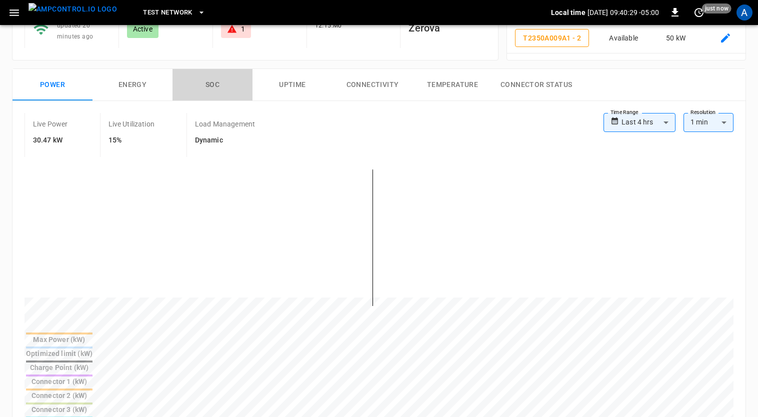
click at [202, 83] on button "SOC" at bounding box center [213, 85] width 80 height 32
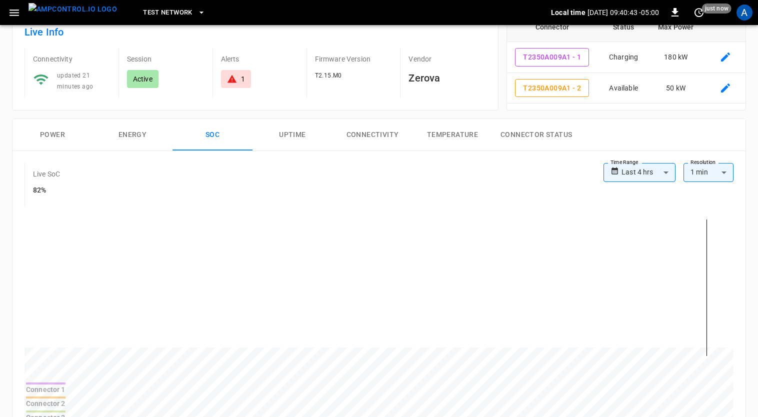
scroll to position [66, 0]
click at [65, 131] on button "Power" at bounding box center [53, 135] width 80 height 32
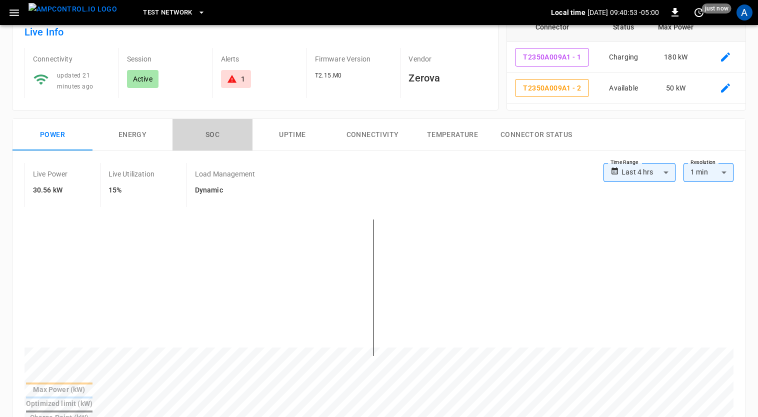
click at [215, 135] on button "SOC" at bounding box center [213, 135] width 80 height 32
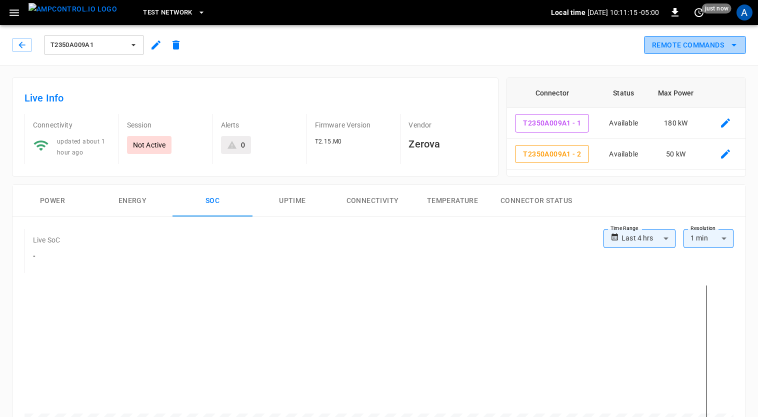
click at [737, 40] on icon "remote commands options" at bounding box center [734, 45] width 12 height 12
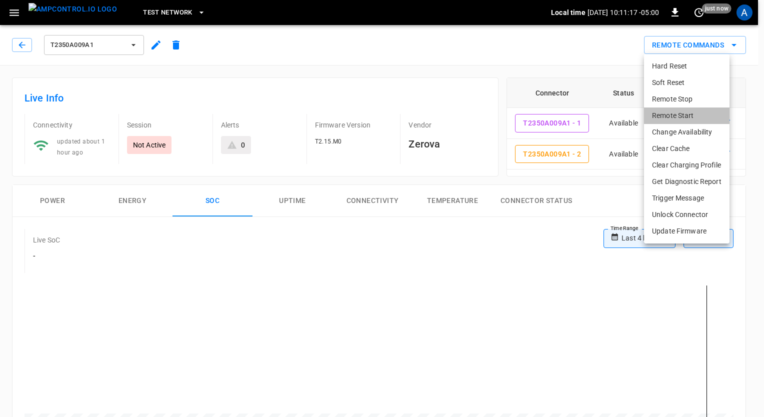
click at [692, 117] on li "Remote Start" at bounding box center [687, 116] width 86 height 17
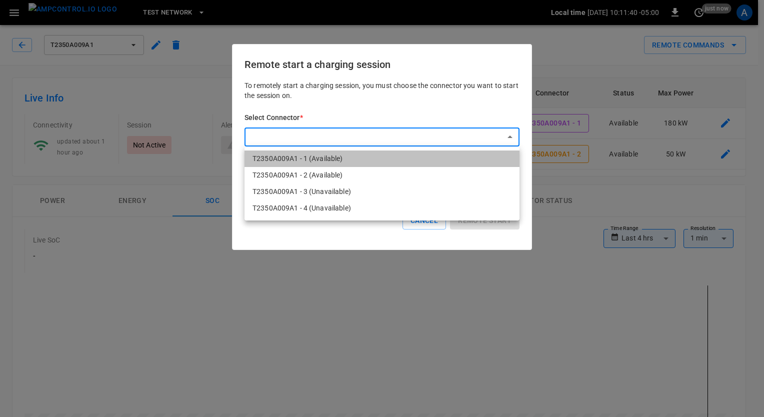
click at [340, 159] on li "T2350A009A1 - 1 (Available)" at bounding box center [382, 159] width 275 height 17
type input "**********"
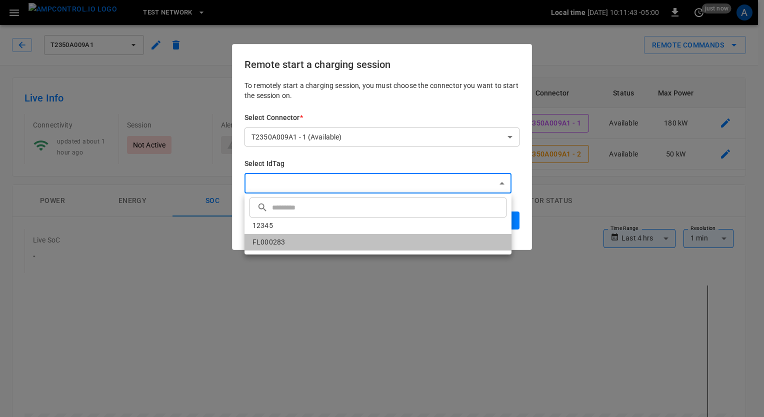
click at [385, 240] on li "FL000283" at bounding box center [378, 242] width 267 height 17
type input "********"
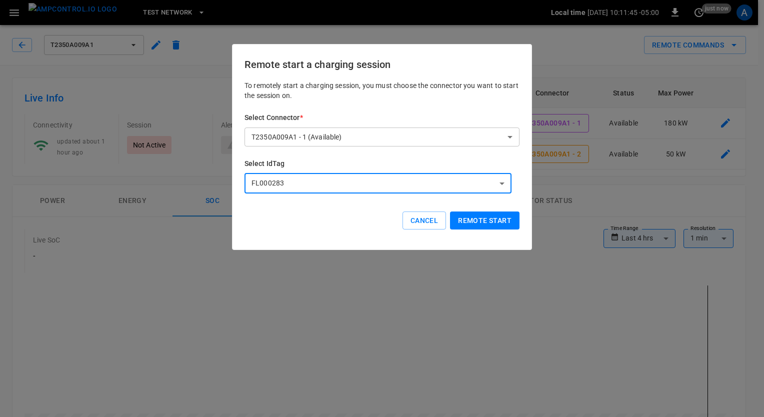
click at [498, 219] on button "Remote start" at bounding box center [485, 221] width 70 height 19
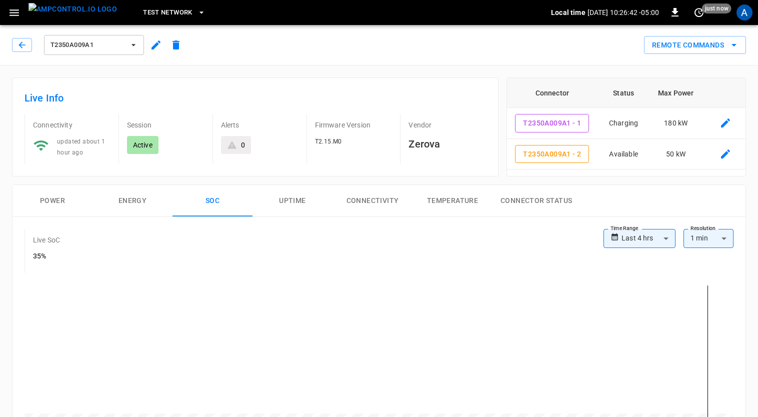
scroll to position [4024, 0]
